Goal: Task Accomplishment & Management: Manage account settings

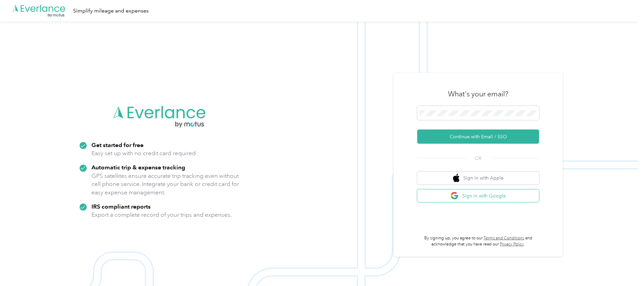
click at [510, 196] on button "Sign in with Google" at bounding box center [478, 196] width 122 height 13
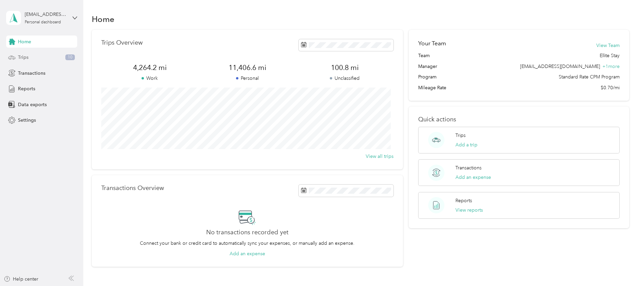
click at [12, 57] on icon at bounding box center [12, 56] width 0 height 1
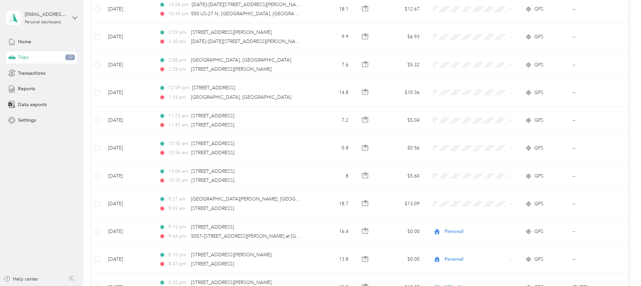
scroll to position [175, 0]
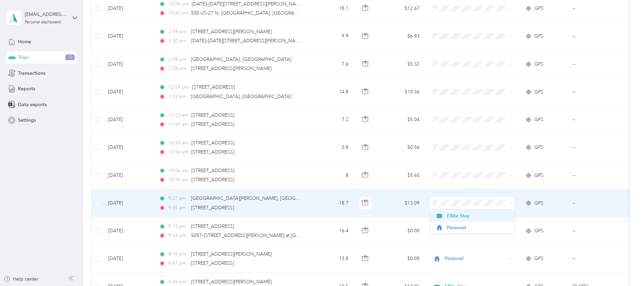
click at [472, 217] on span "Ellite Stay" at bounding box center [478, 216] width 63 height 7
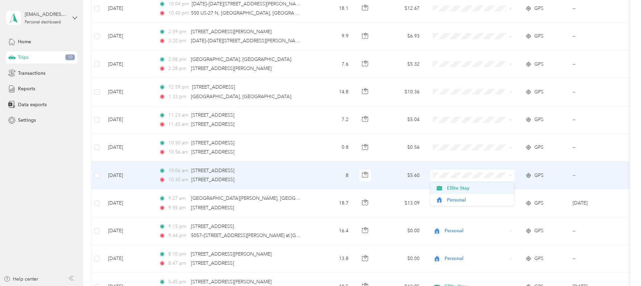
click at [486, 187] on span "Ellite Stay" at bounding box center [478, 188] width 63 height 7
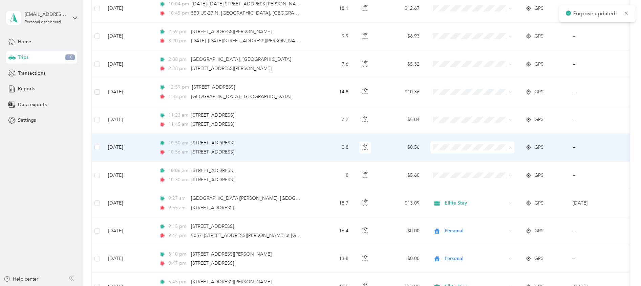
click at [480, 162] on span "Ellite Stay" at bounding box center [478, 160] width 63 height 7
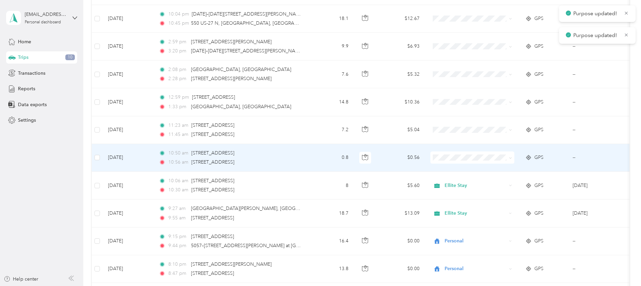
scroll to position [165, 0]
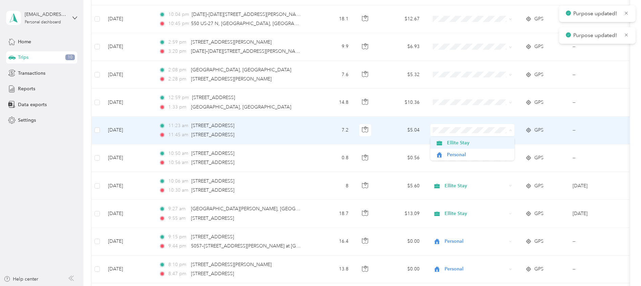
click at [489, 142] on span "Ellite Stay" at bounding box center [478, 142] width 63 height 7
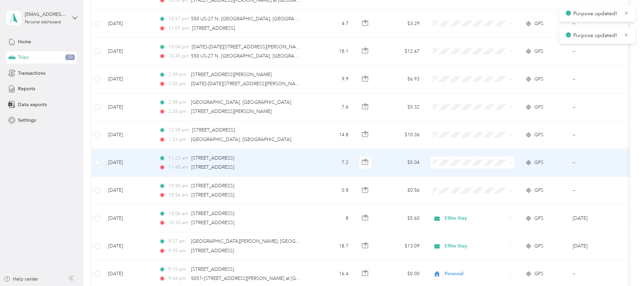
scroll to position [129, 0]
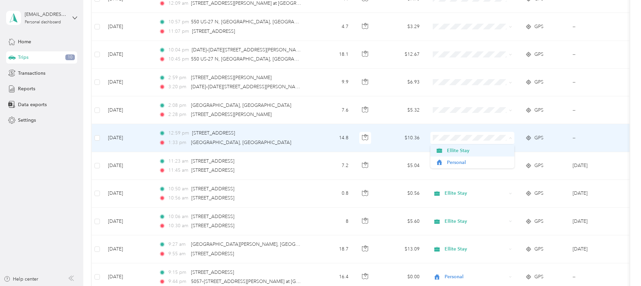
click at [480, 150] on span "Ellite Stay" at bounding box center [478, 150] width 63 height 7
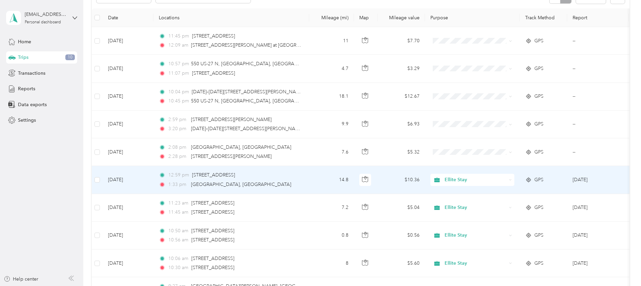
scroll to position [87, 0]
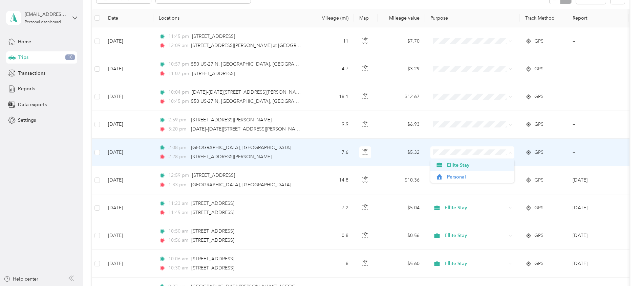
click at [478, 166] on span "Ellite Stay" at bounding box center [478, 165] width 63 height 7
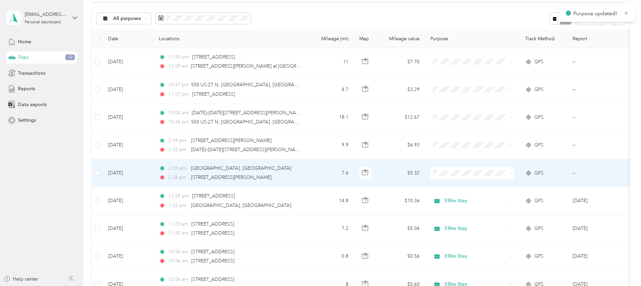
scroll to position [63, 0]
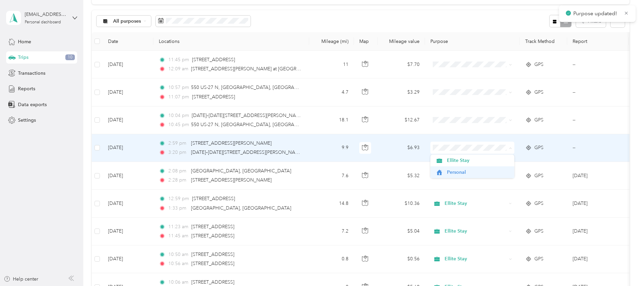
click at [477, 171] on span "Personal" at bounding box center [478, 172] width 63 height 7
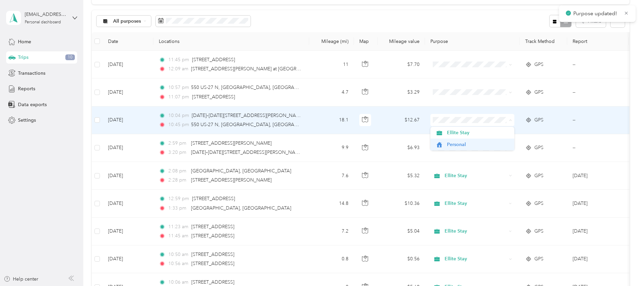
click at [481, 145] on span "Personal" at bounding box center [478, 144] width 63 height 7
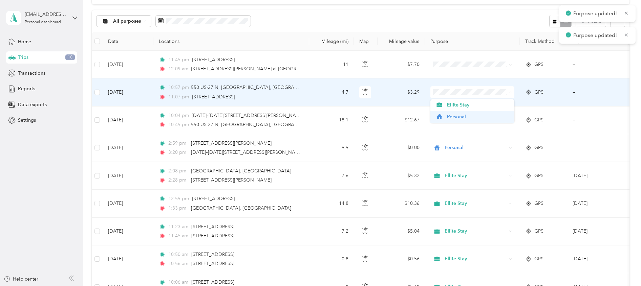
click at [482, 117] on span "Personal" at bounding box center [478, 116] width 63 height 7
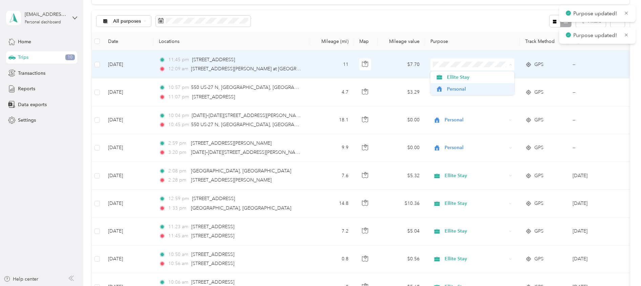
click at [481, 89] on span "Personal" at bounding box center [478, 89] width 63 height 7
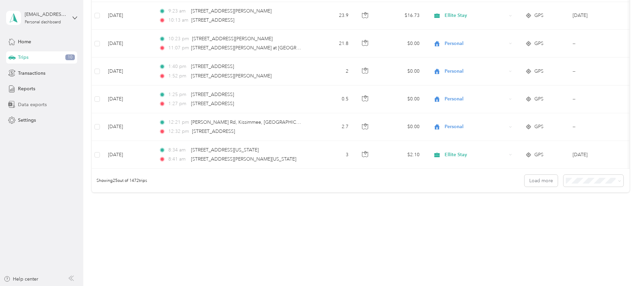
scroll to position [643, 0]
click at [587, 210] on span "50 per load" at bounding box center [576, 211] width 25 height 6
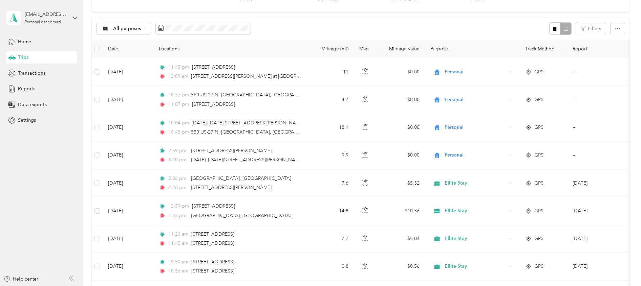
scroll to position [58, 0]
